Goal: Obtain resource: Download file/media

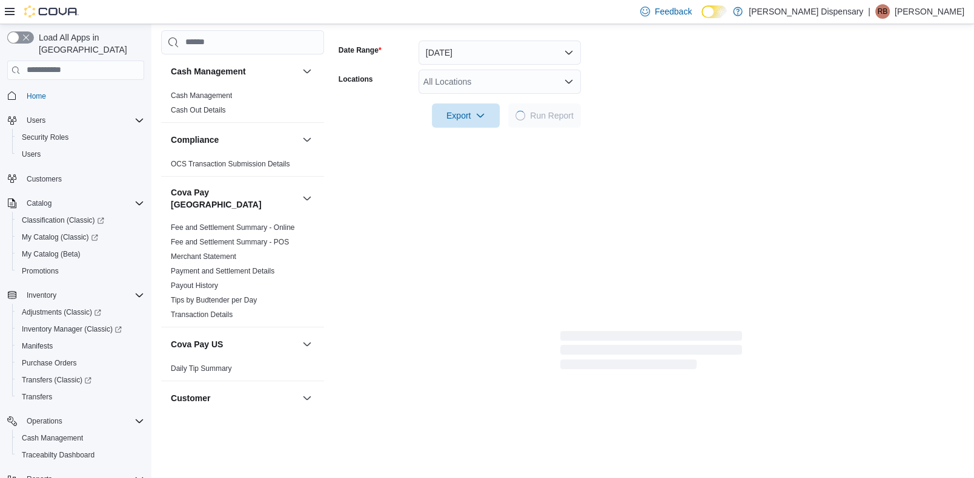
scroll to position [154, 0]
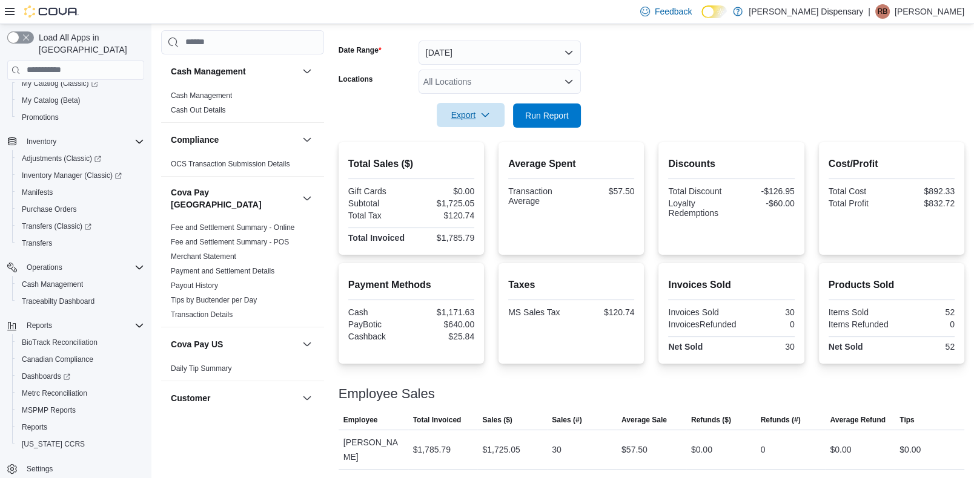
click at [484, 118] on icon "button" at bounding box center [485, 115] width 10 height 10
click at [477, 160] on span "Export to Pdf" at bounding box center [472, 164] width 55 height 10
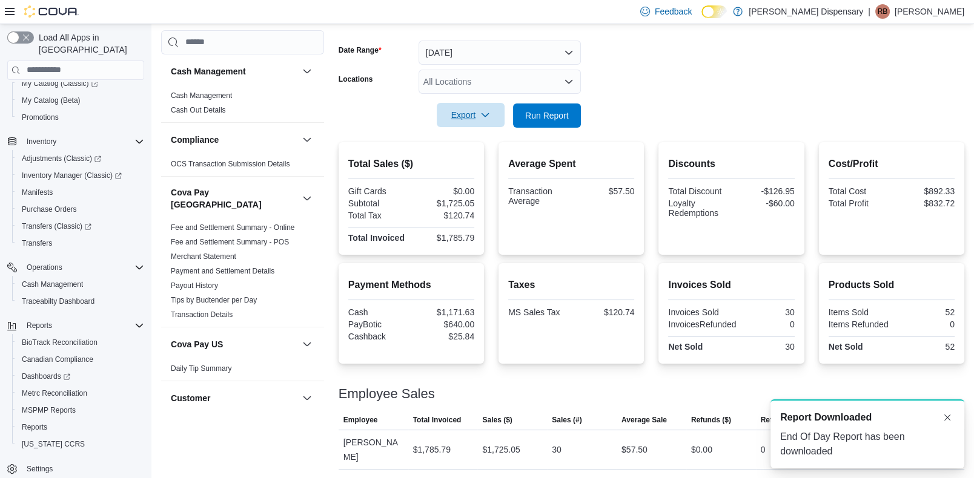
scroll to position [0, 0]
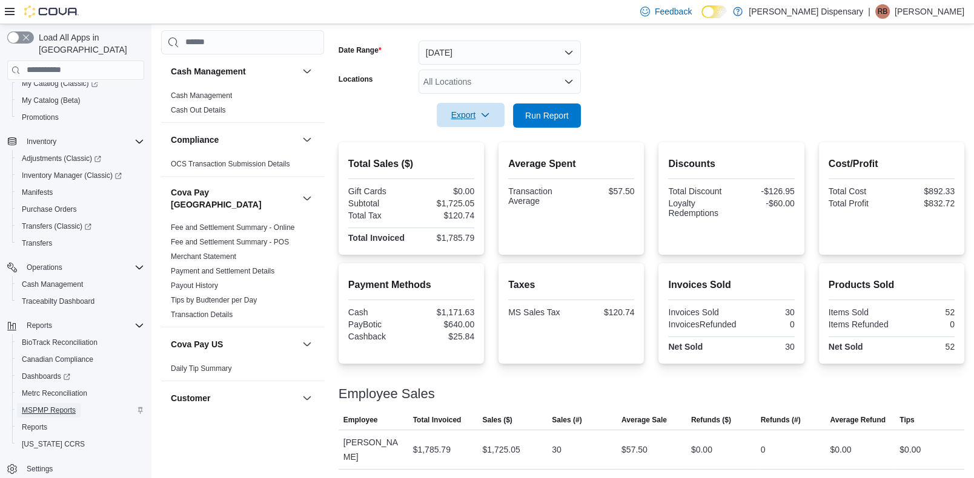
click at [54, 406] on span "MSPMP Reports" at bounding box center [49, 411] width 54 height 10
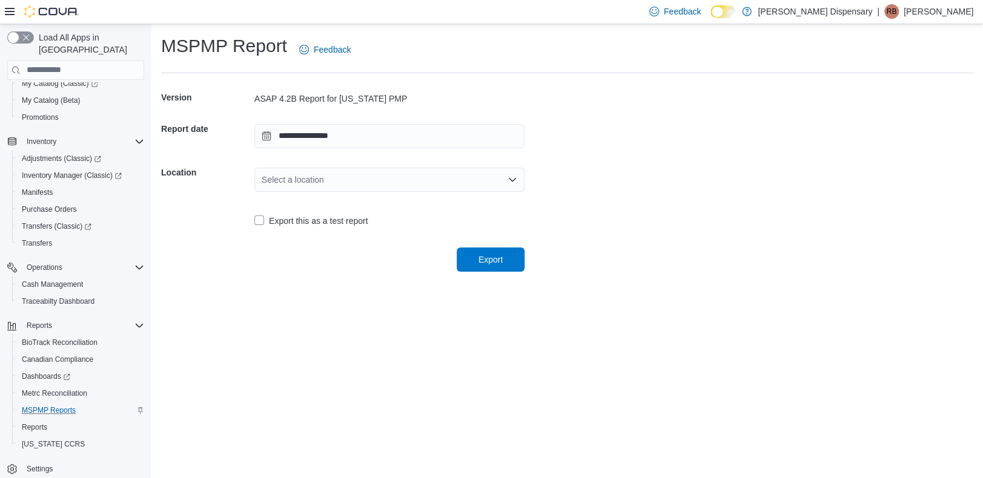
click at [514, 183] on icon "Open list of options" at bounding box center [513, 180] width 10 height 10
click at [315, 216] on span "[STREET_ADDRESS]" at bounding box center [396, 217] width 241 height 12
click at [485, 256] on span "Export" at bounding box center [490, 259] width 24 height 12
